Goal: Transaction & Acquisition: Purchase product/service

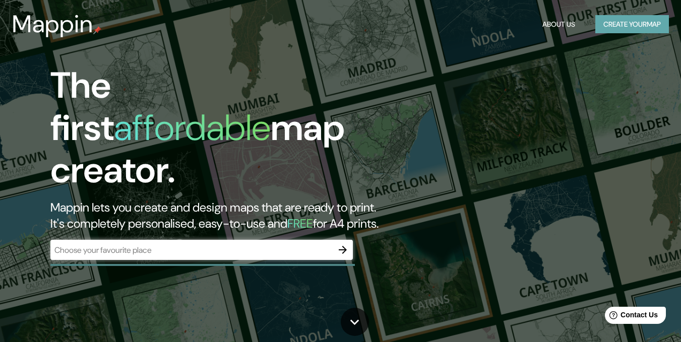
click at [615, 22] on button "Create your map" at bounding box center [632, 24] width 74 height 19
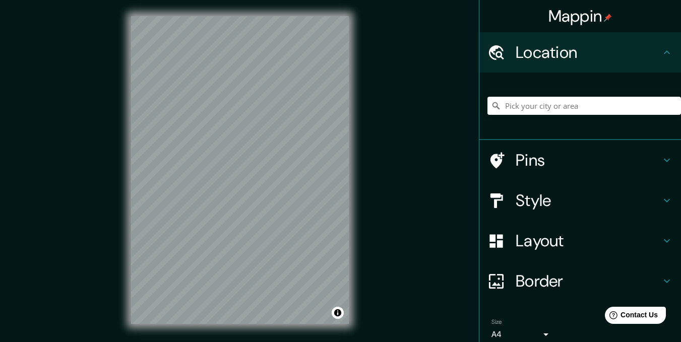
click at [589, 202] on h4 "Style" at bounding box center [588, 201] width 145 height 20
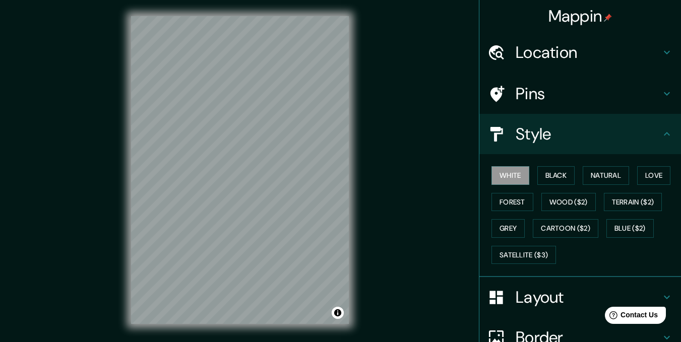
click at [506, 129] on div at bounding box center [502, 135] width 28 height 18
click at [663, 135] on icon at bounding box center [667, 134] width 12 height 12
click at [340, 317] on button "Toggle attribution" at bounding box center [338, 313] width 12 height 12
click at [549, 172] on button "Black" at bounding box center [556, 175] width 38 height 19
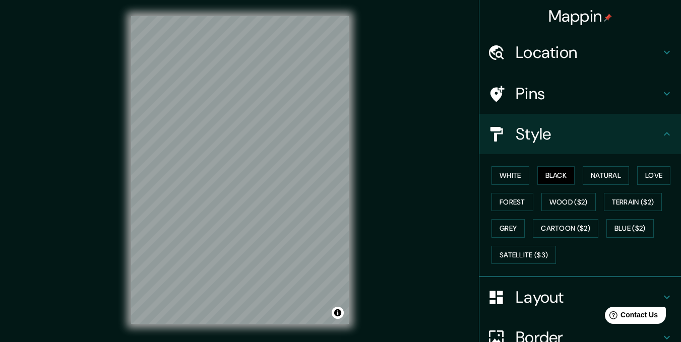
click at [535, 302] on h4 "Layout" at bounding box center [588, 297] width 145 height 20
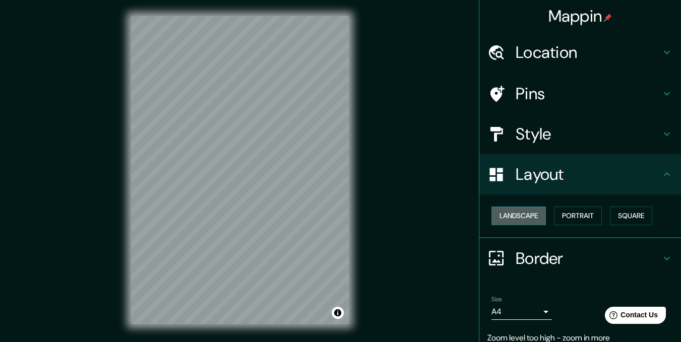
click at [519, 214] on button "Landscape" at bounding box center [519, 216] width 54 height 19
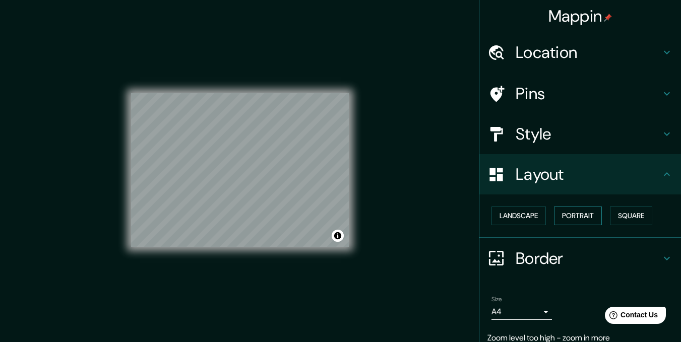
click at [569, 215] on button "Portrait" at bounding box center [578, 216] width 48 height 19
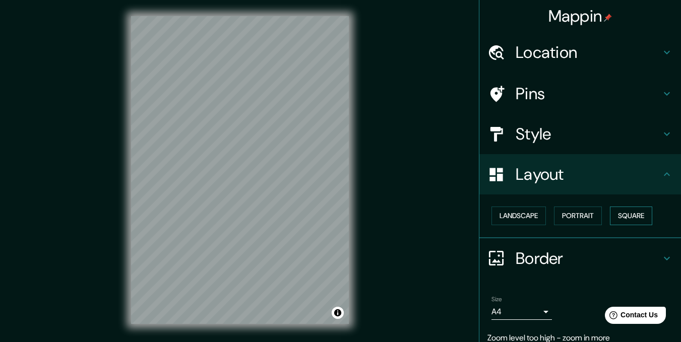
click at [642, 213] on button "Square" at bounding box center [631, 216] width 42 height 19
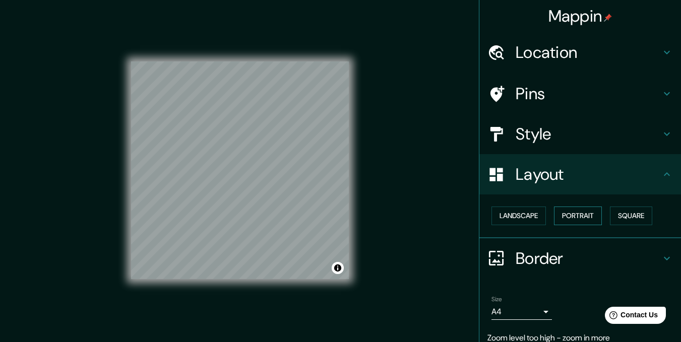
click at [575, 212] on button "Portrait" at bounding box center [578, 216] width 48 height 19
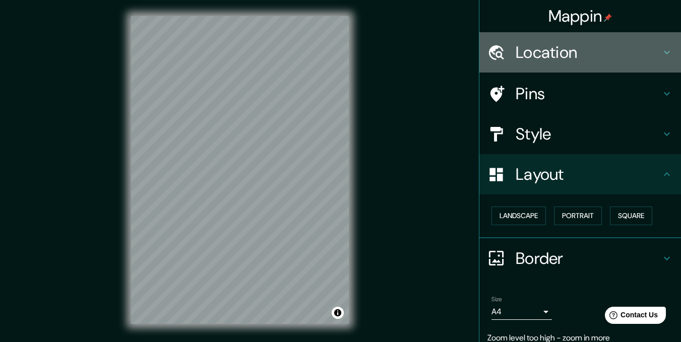
click at [536, 47] on h4 "Location" at bounding box center [588, 52] width 145 height 20
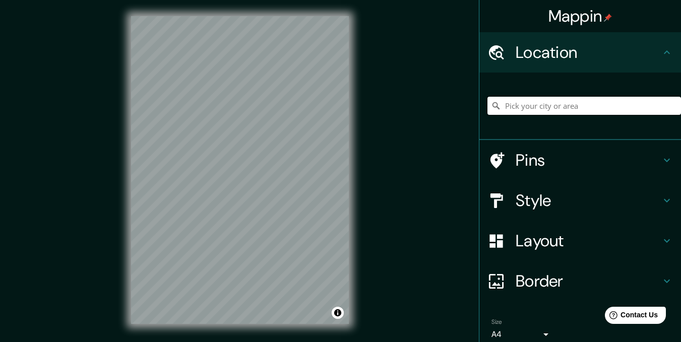
click at [524, 109] on input "Pick your city or area" at bounding box center [585, 106] width 194 height 18
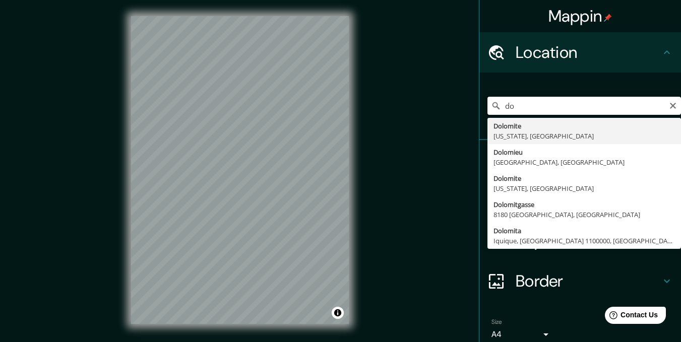
type input "d"
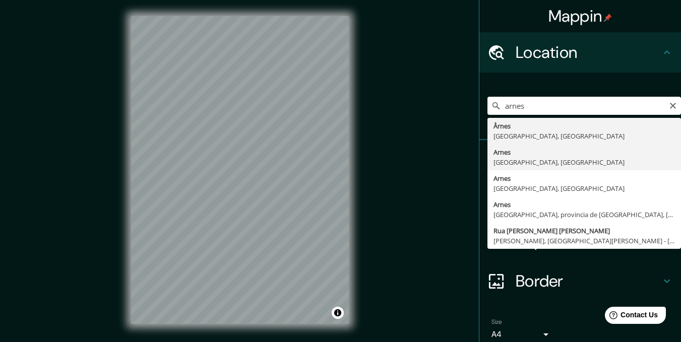
type input "Arnes, [GEOGRAPHIC_DATA], [GEOGRAPHIC_DATA]"
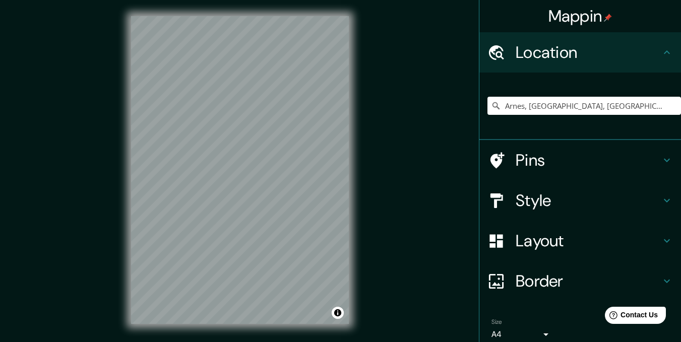
click at [549, 153] on h4 "Pins" at bounding box center [588, 160] width 145 height 20
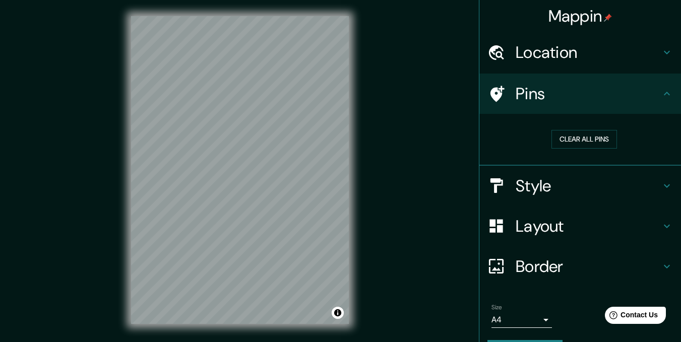
click at [491, 88] on icon at bounding box center [498, 94] width 14 height 16
click at [597, 138] on button "Clear all pins" at bounding box center [585, 139] width 66 height 19
drag, startPoint x: 252, startPoint y: 134, endPoint x: 253, endPoint y: 108, distance: 25.7
click at [253, 108] on div at bounding box center [255, 108] width 8 height 8
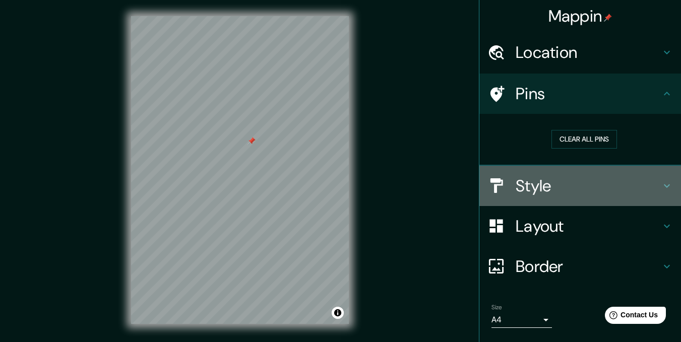
click at [521, 192] on h4 "Style" at bounding box center [588, 186] width 145 height 20
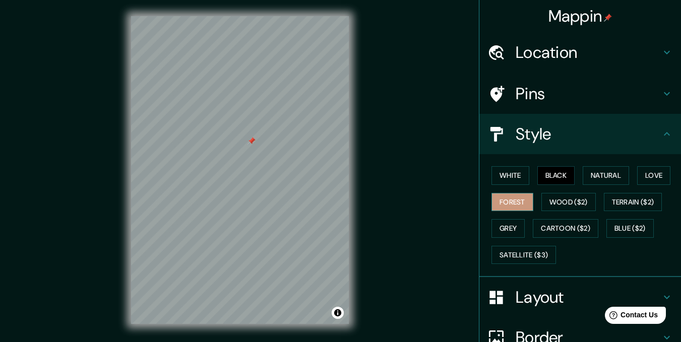
click at [513, 197] on button "Forest" at bounding box center [513, 202] width 42 height 19
click at [563, 197] on button "Wood ($2)" at bounding box center [568, 202] width 54 height 19
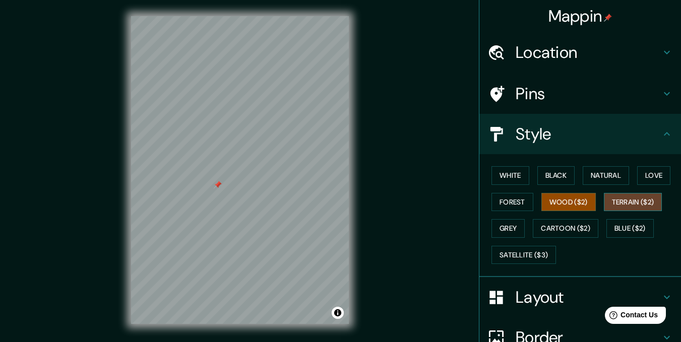
click at [638, 197] on button "Terrain ($2)" at bounding box center [633, 202] width 58 height 19
click at [499, 232] on button "Grey" at bounding box center [508, 228] width 33 height 19
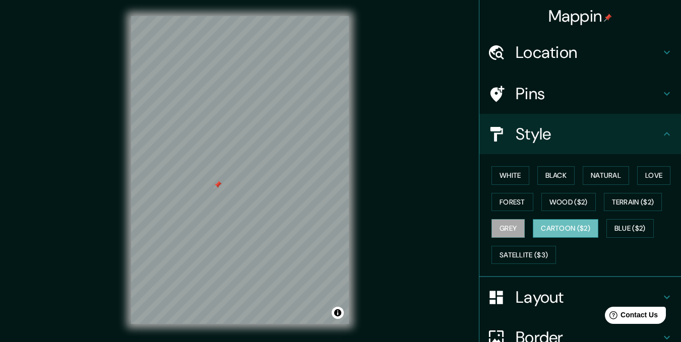
click at [562, 226] on button "Cartoon ($2)" at bounding box center [566, 228] width 66 height 19
click at [513, 253] on button "Satellite ($3)" at bounding box center [524, 255] width 65 height 19
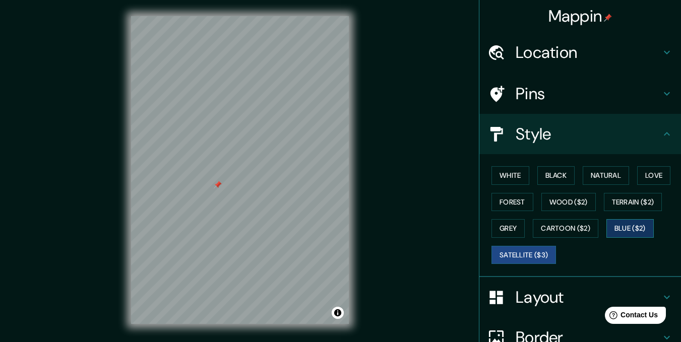
click at [620, 231] on button "Blue ($2)" at bounding box center [629, 228] width 47 height 19
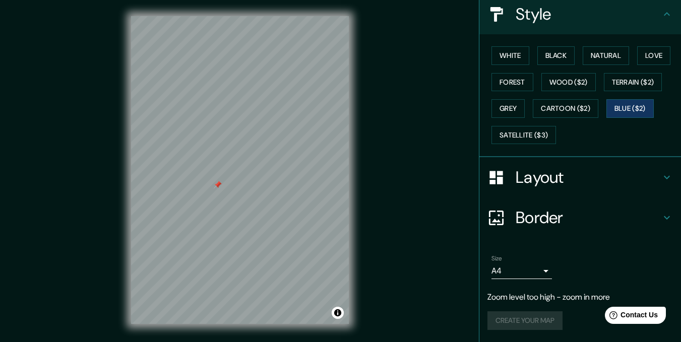
scroll to position [14, 0]
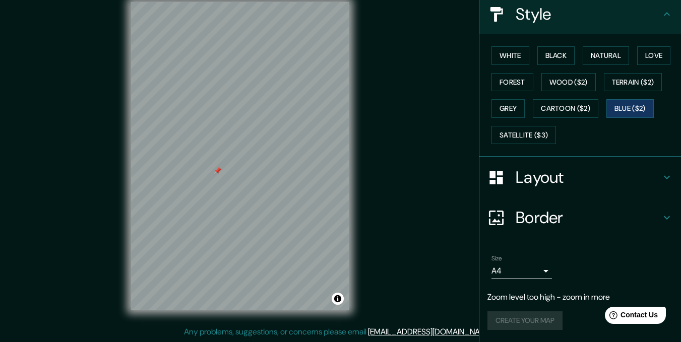
click at [537, 269] on body "Mappin Location [GEOGRAPHIC_DATA], [GEOGRAPHIC_DATA], [GEOGRAPHIC_DATA] Pins St…" at bounding box center [340, 157] width 681 height 342
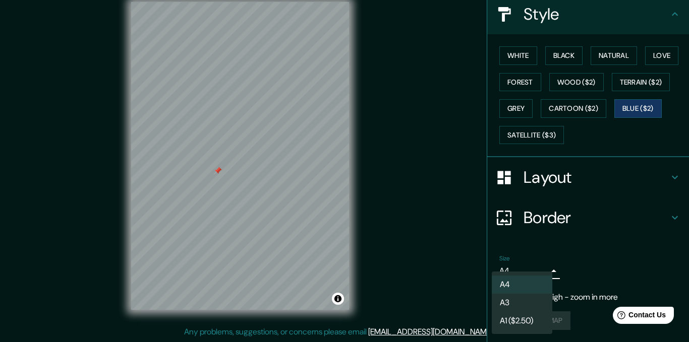
click at [518, 303] on li "A3" at bounding box center [522, 303] width 60 height 18
type input "a4"
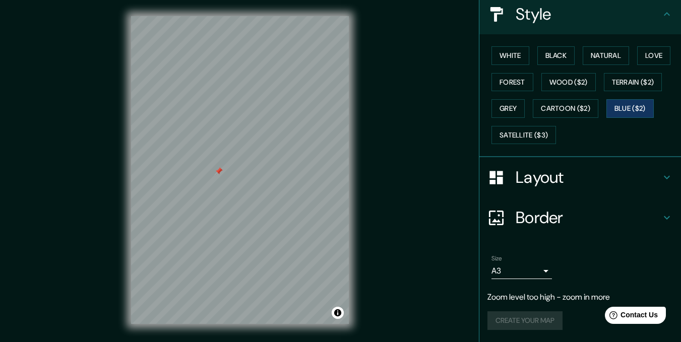
scroll to position [0, 0]
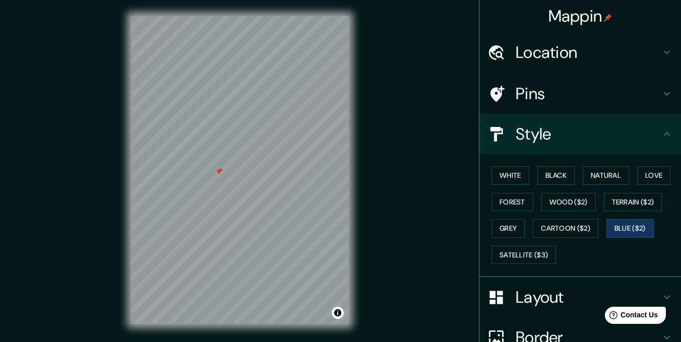
click at [580, 53] on h4 "Location" at bounding box center [588, 52] width 145 height 20
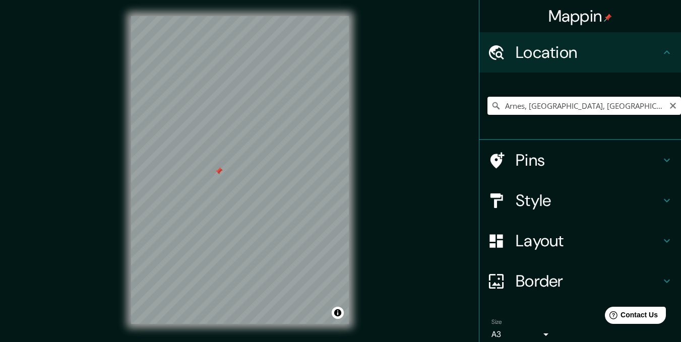
click at [546, 110] on input "Arnes, [GEOGRAPHIC_DATA], [GEOGRAPHIC_DATA]" at bounding box center [585, 106] width 194 height 18
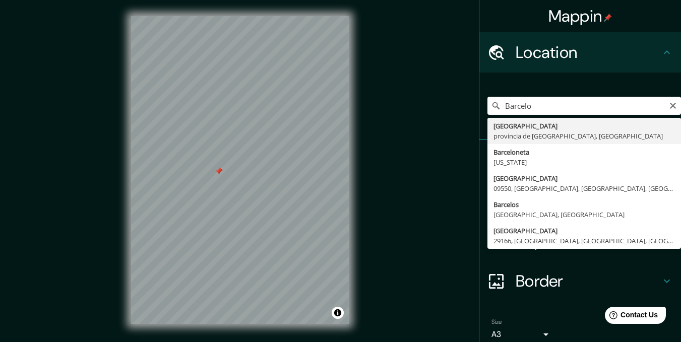
type input "[GEOGRAPHIC_DATA], [GEOGRAPHIC_DATA], [GEOGRAPHIC_DATA]"
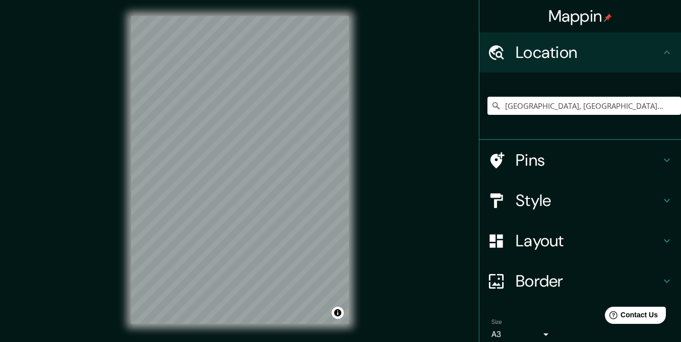
click at [520, 151] on h4 "Pins" at bounding box center [588, 160] width 145 height 20
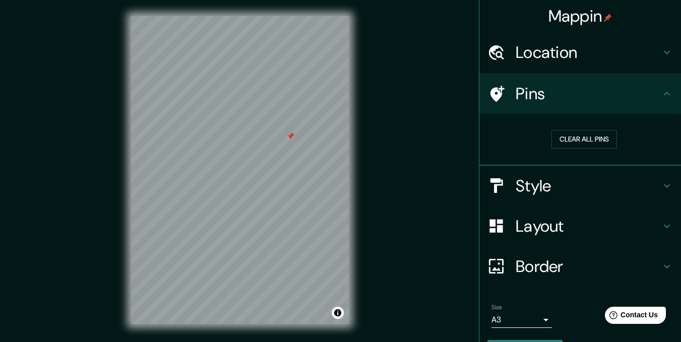
click at [547, 51] on h4 "Location" at bounding box center [588, 52] width 145 height 20
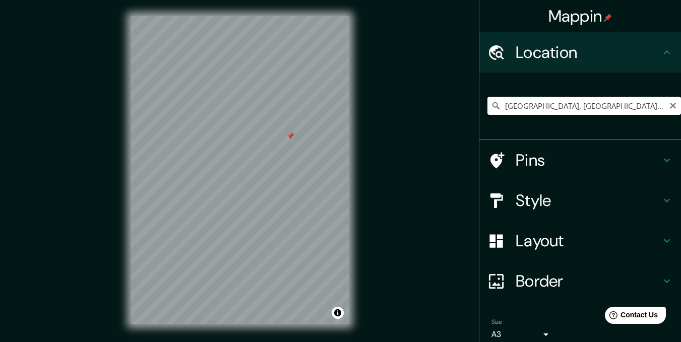
click at [544, 106] on input "[GEOGRAPHIC_DATA], [GEOGRAPHIC_DATA], [GEOGRAPHIC_DATA]" at bounding box center [585, 106] width 194 height 18
